Goal: Transaction & Acquisition: Purchase product/service

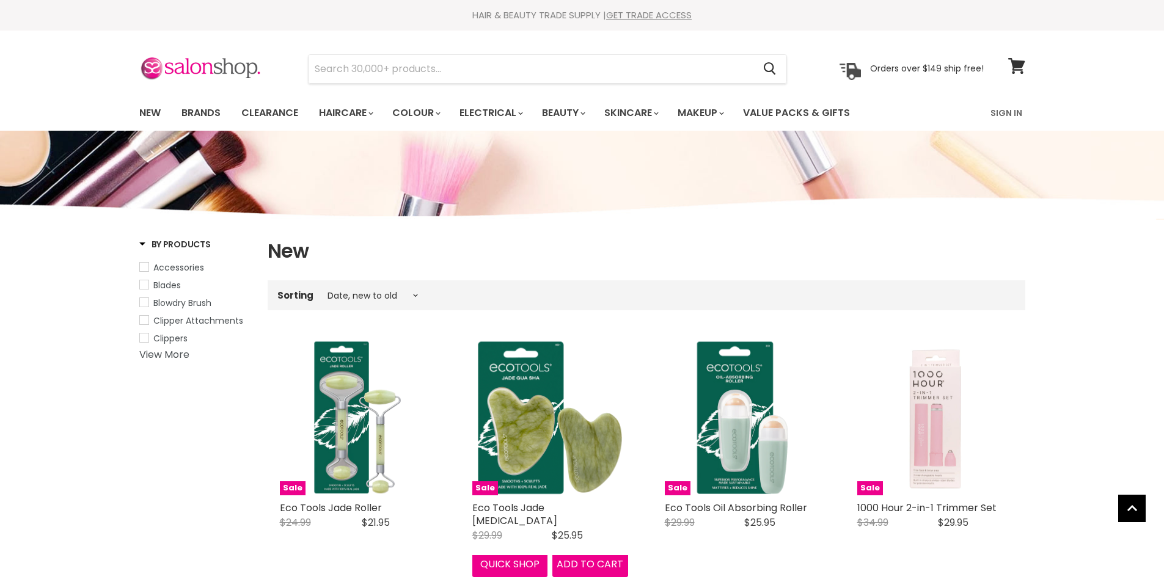
select select "created-descending"
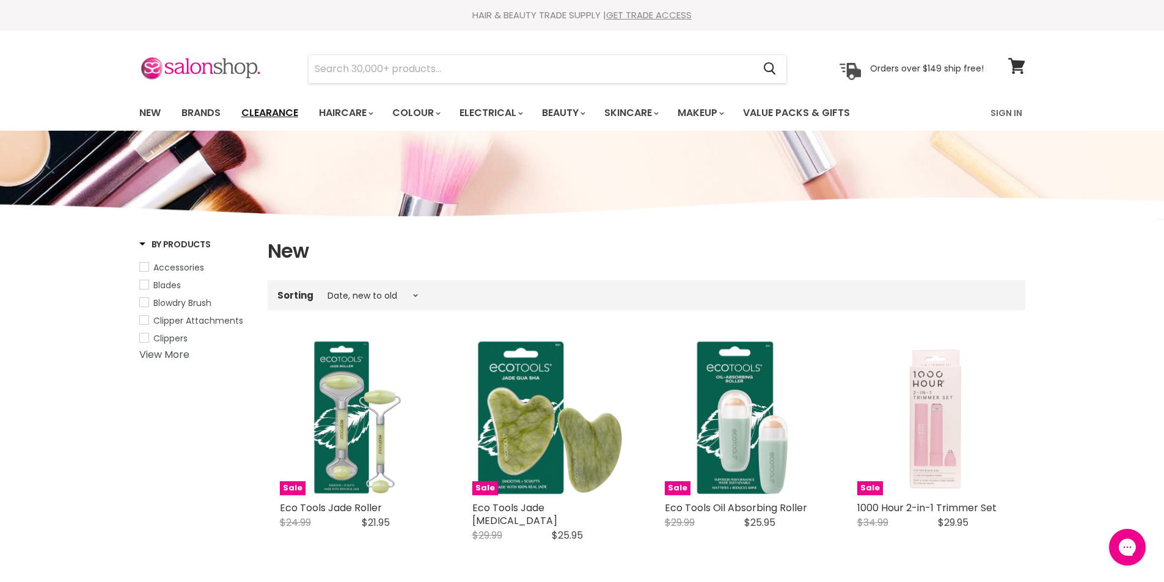
click at [279, 113] on link "Clearance" at bounding box center [269, 113] width 75 height 26
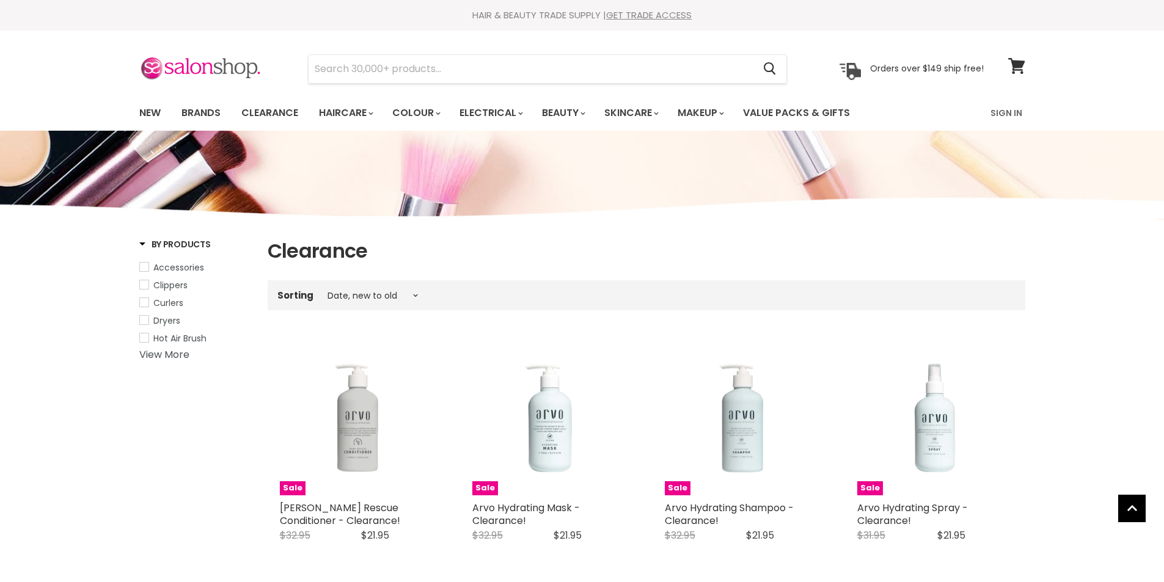
select select "created-descending"
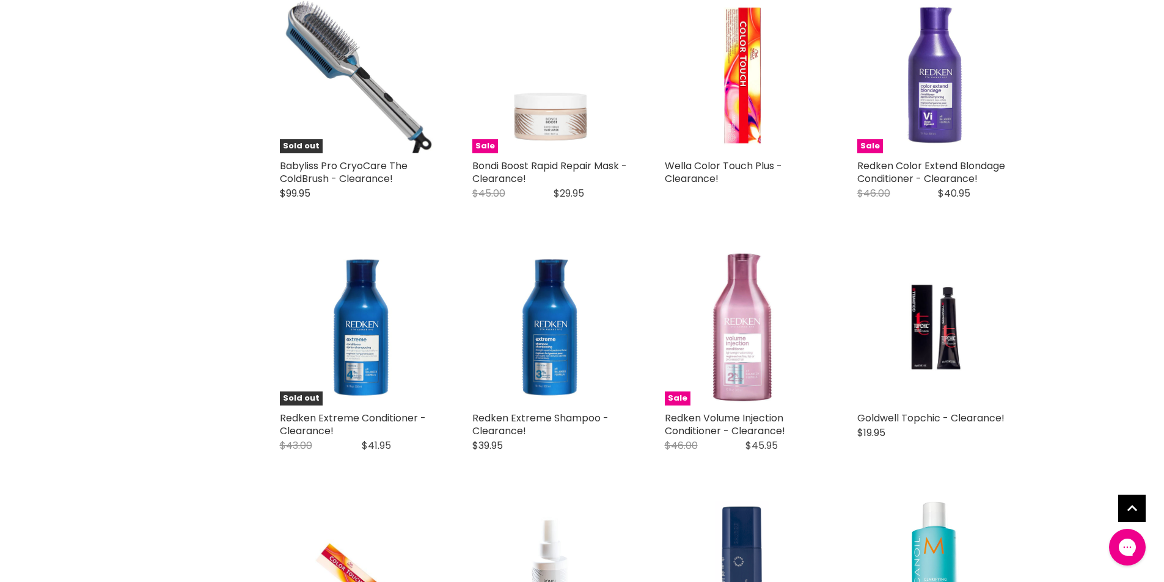
scroll to position [1465, 0]
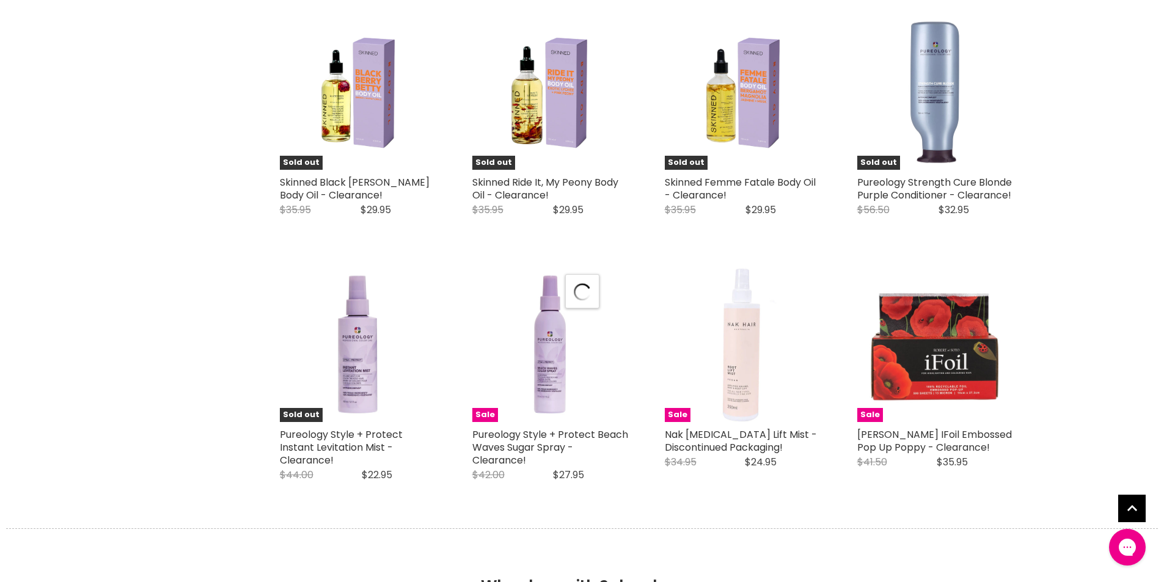
scroll to position [2931, 0]
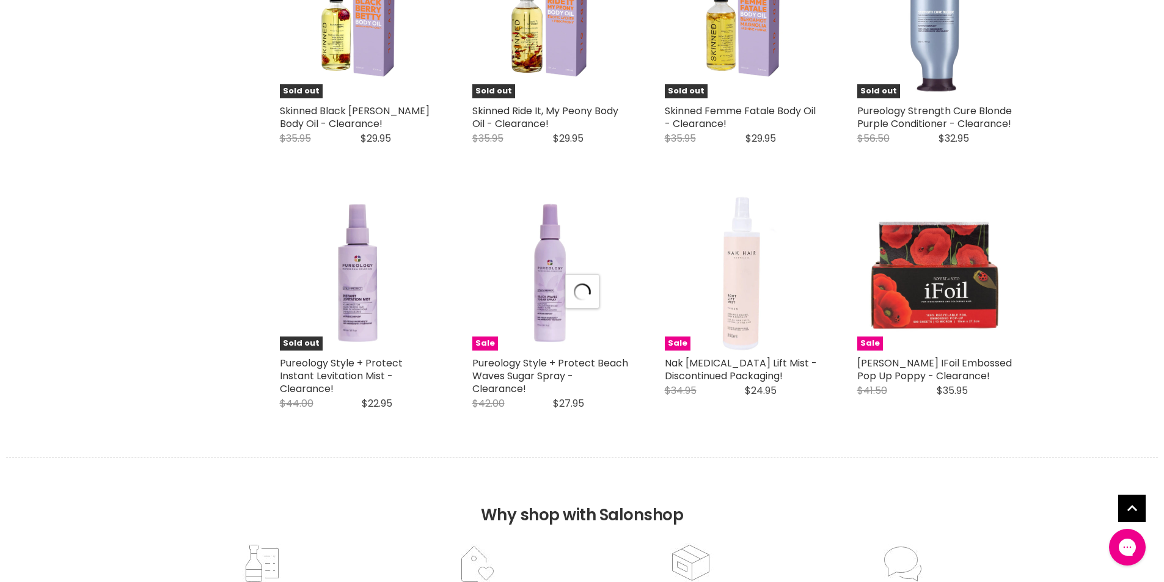
select select "created-descending"
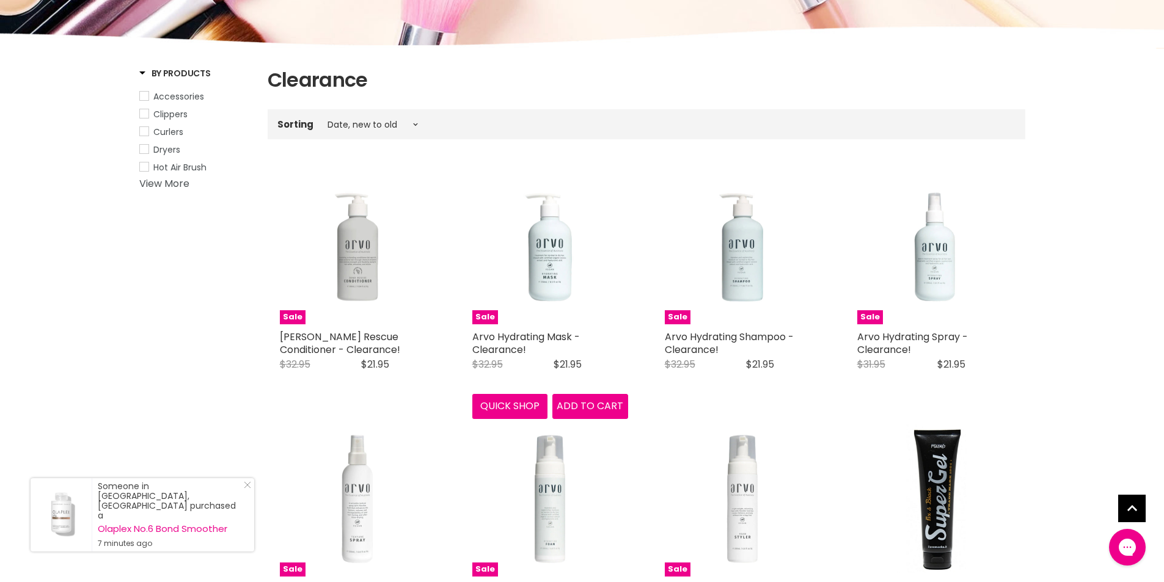
scroll to position [122, 0]
